Goal: Navigation & Orientation: Find specific page/section

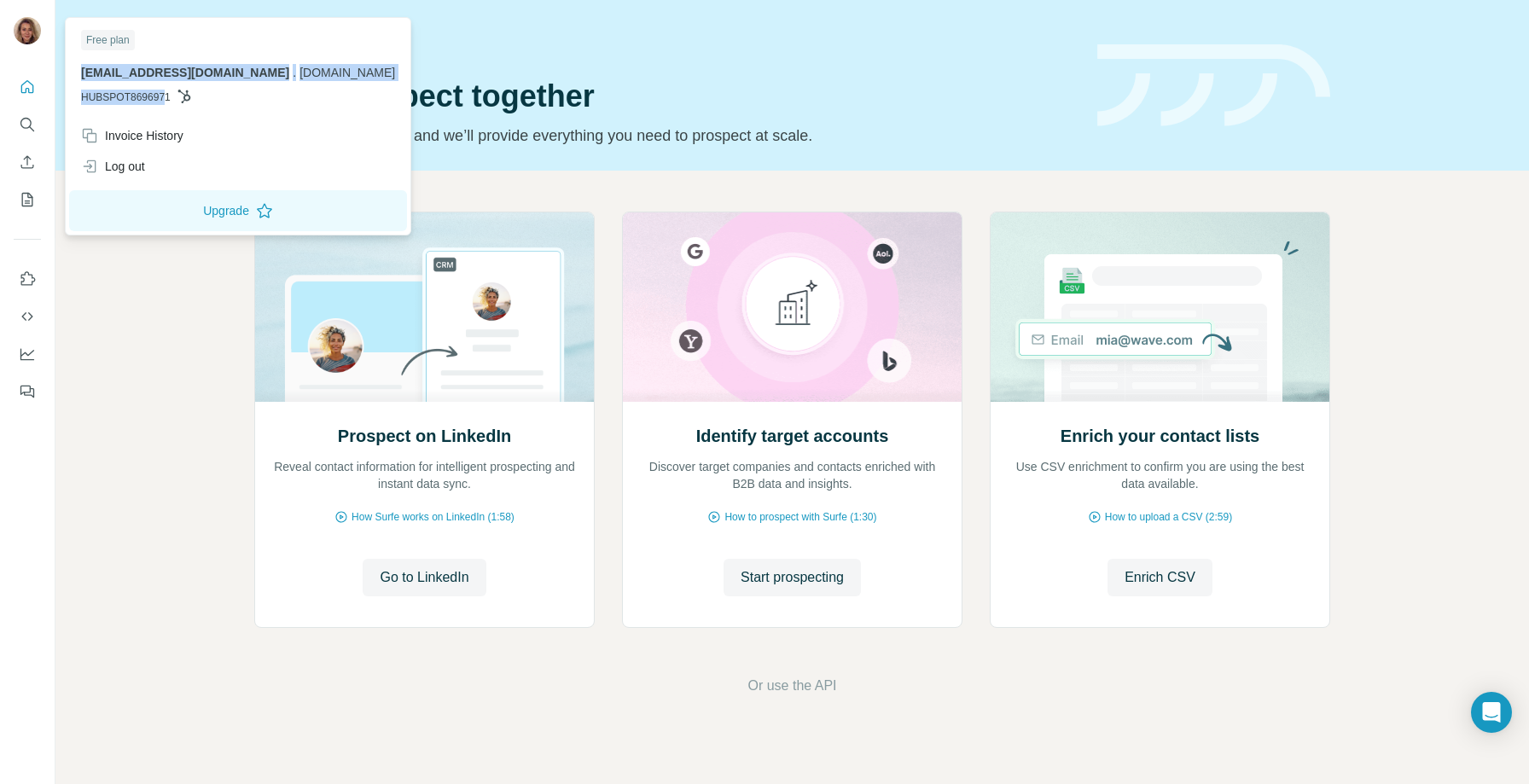
drag, startPoint x: 168, startPoint y: 57, endPoint x: 167, endPoint y: 89, distance: 32.0
click at [167, 91] on div "Free plan [EMAIL_ADDRESS][DOMAIN_NAME] . [DOMAIN_NAME] HUBSPOT8696971" at bounding box center [238, 71] width 337 height 99
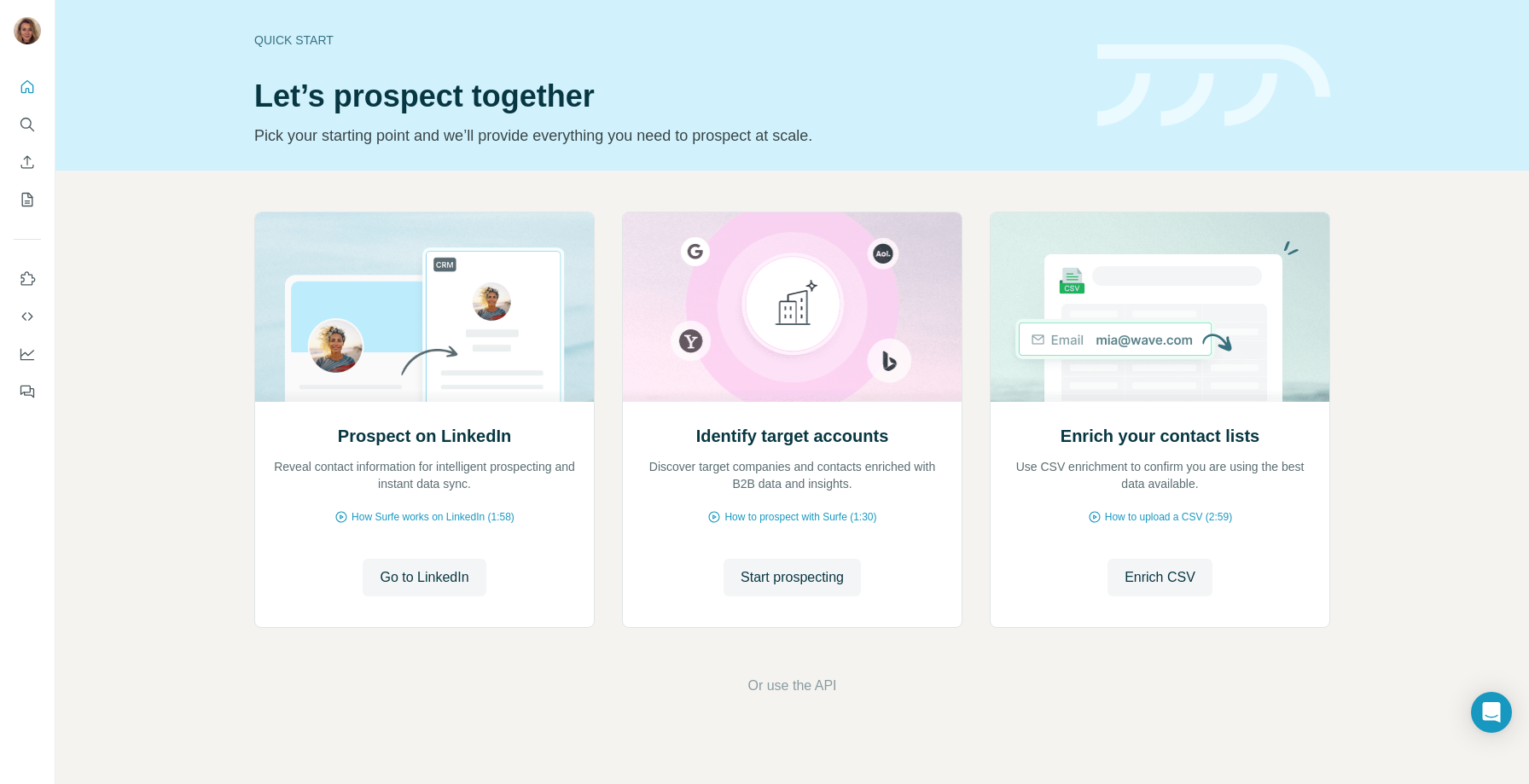
click at [1272, 76] on img at bounding box center [1214, 86] width 233 height 83
